Goal: Register for event/course

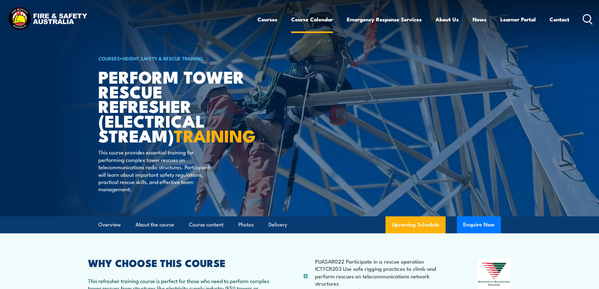
click at [320, 18] on link "Course Calendar" at bounding box center [312, 19] width 42 height 17
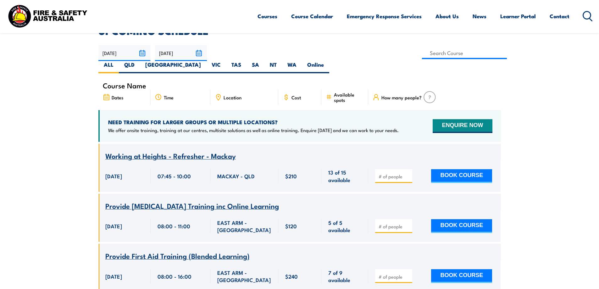
scroll to position [157, 0]
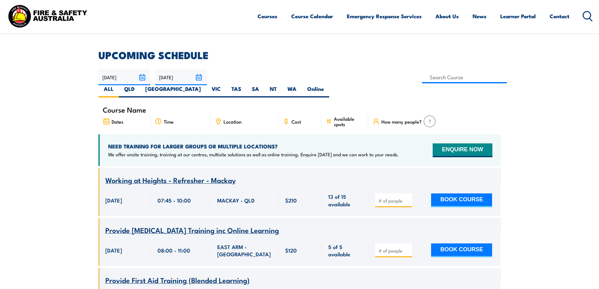
click at [219, 118] on icon at bounding box center [218, 121] width 4 height 6
click at [422, 74] on input at bounding box center [464, 77] width 85 height 12
click at [422, 79] on input at bounding box center [464, 77] width 85 height 12
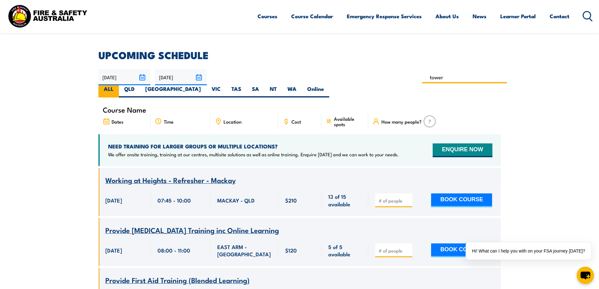
type input "Perform tower rescue Refresher Training (Electrical Stream)"
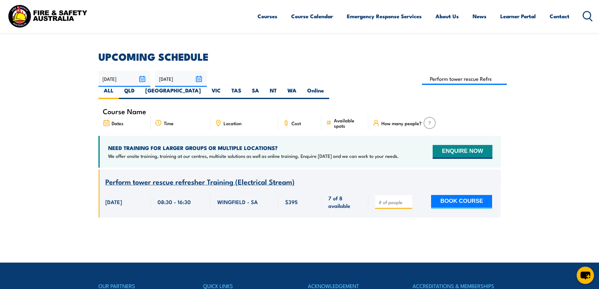
scroll to position [145, 0]
